Goal: Information Seeking & Learning: Learn about a topic

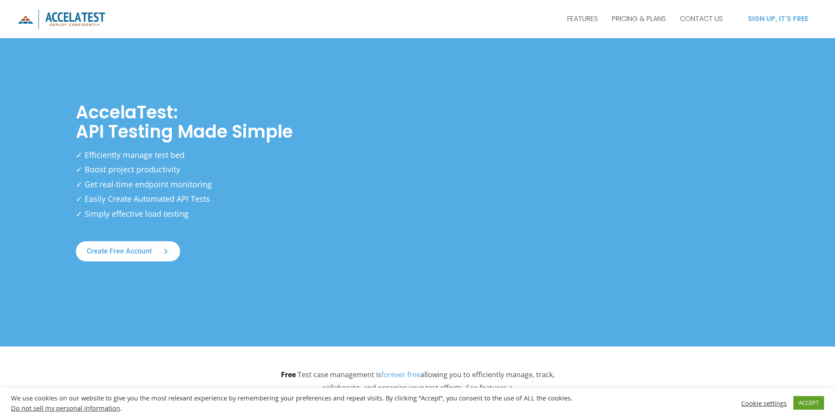
click at [772, 13] on div "SIGN UP, IT'S FREE" at bounding box center [777, 18] width 79 height 21
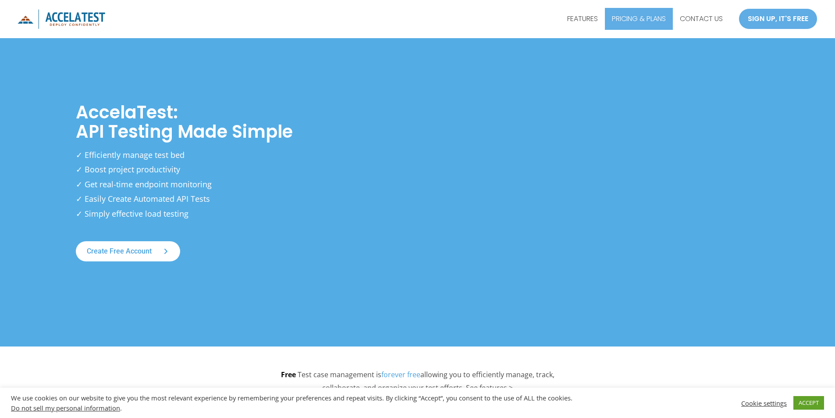
click at [635, 22] on link "PRICING & PLANS" at bounding box center [639, 19] width 68 height 22
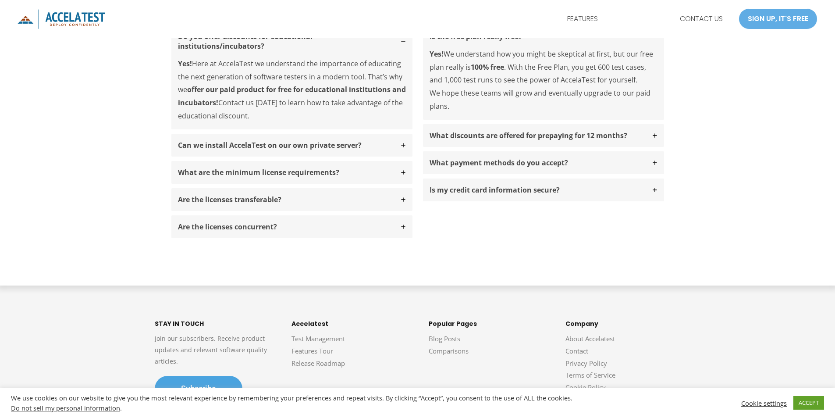
scroll to position [745, 0]
click at [230, 171] on strong "What are the minimum license requirements?" at bounding box center [258, 173] width 161 height 10
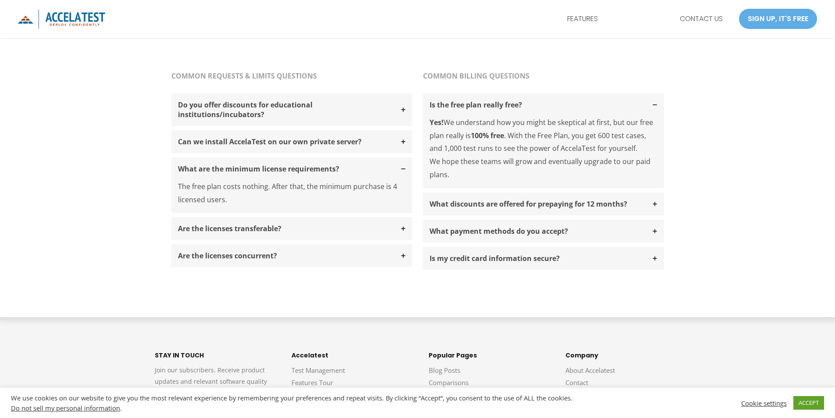
scroll to position [764, 0]
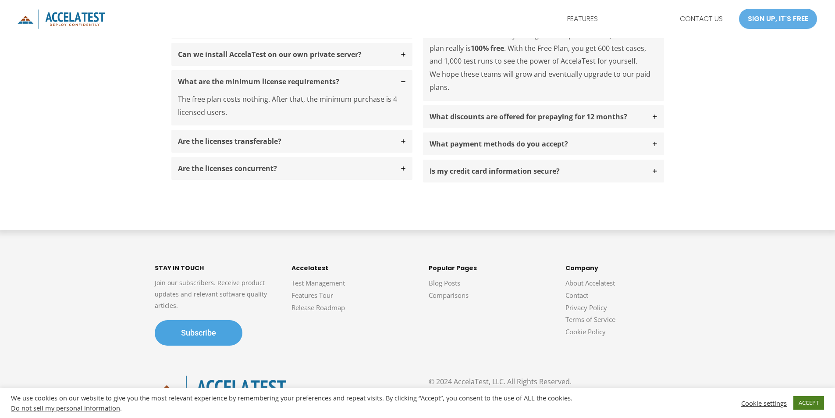
click at [806, 405] on link "ACCEPT" at bounding box center [808, 403] width 31 height 14
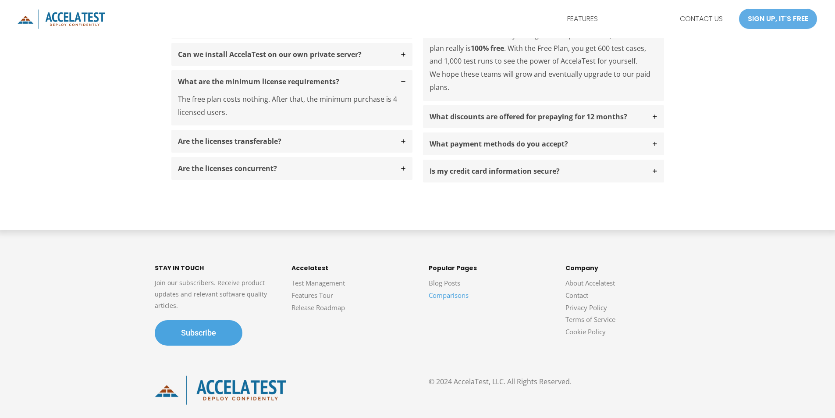
click at [434, 296] on link "Comparisons" at bounding box center [449, 295] width 40 height 9
click at [314, 308] on link "Release Roadmap" at bounding box center [317, 307] width 53 height 9
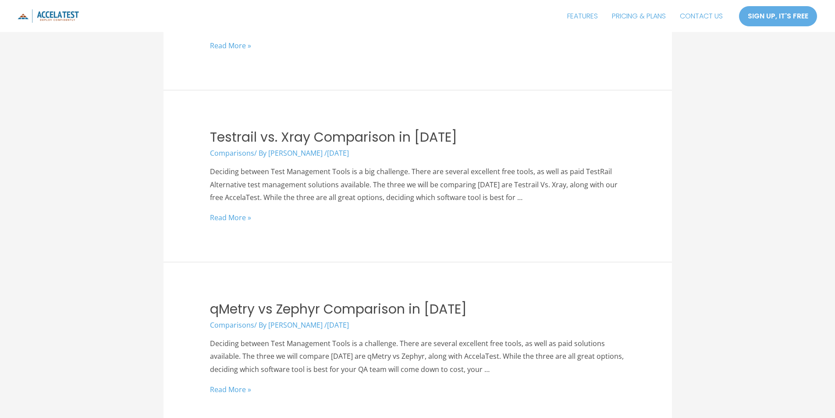
scroll to position [1928, 0]
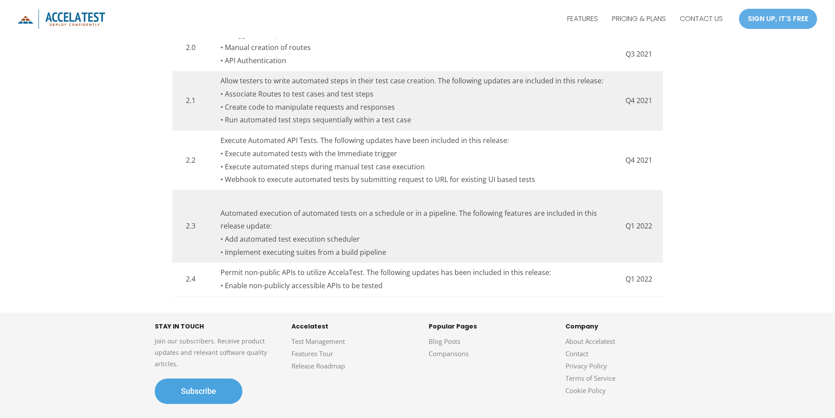
scroll to position [515, 0]
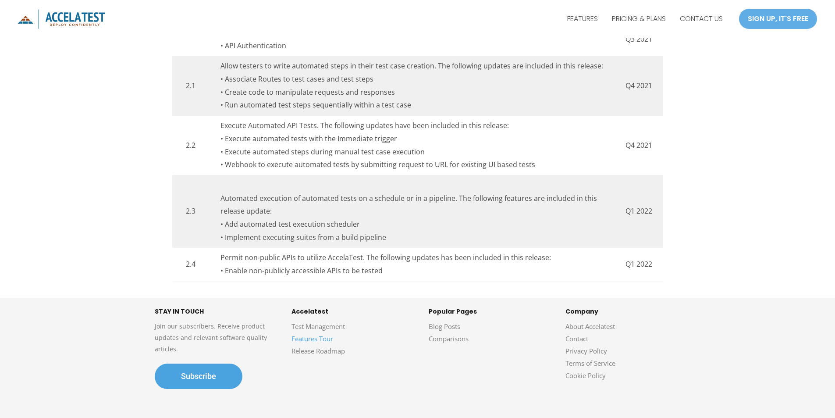
click at [315, 341] on link "Features Tour" at bounding box center [312, 338] width 42 height 9
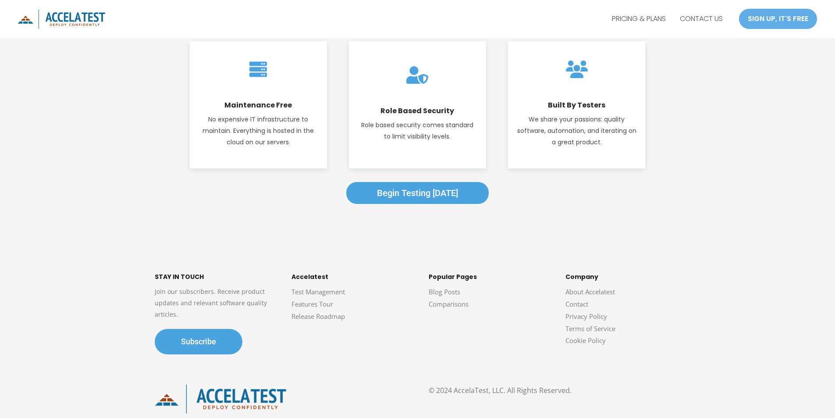
scroll to position [1295, 0]
